Goal: Task Accomplishment & Management: Manage account settings

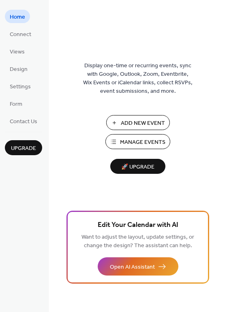
click at [158, 145] on span "Manage Events" at bounding box center [142, 142] width 45 height 9
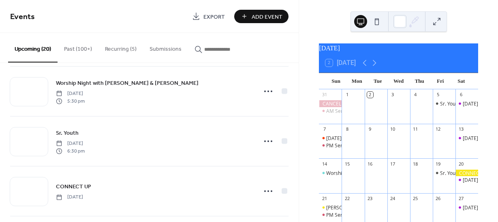
scroll to position [259, 0]
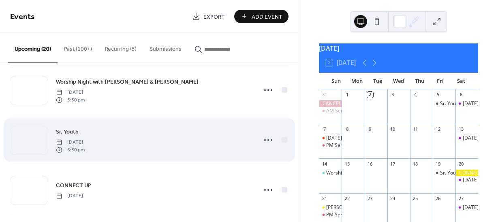
click at [70, 130] on span "Sr. Youth" at bounding box center [67, 132] width 23 height 9
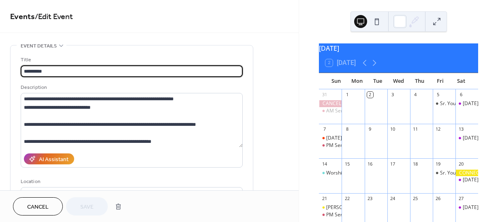
scroll to position [9, 0]
